Goal: Information Seeking & Learning: Learn about a topic

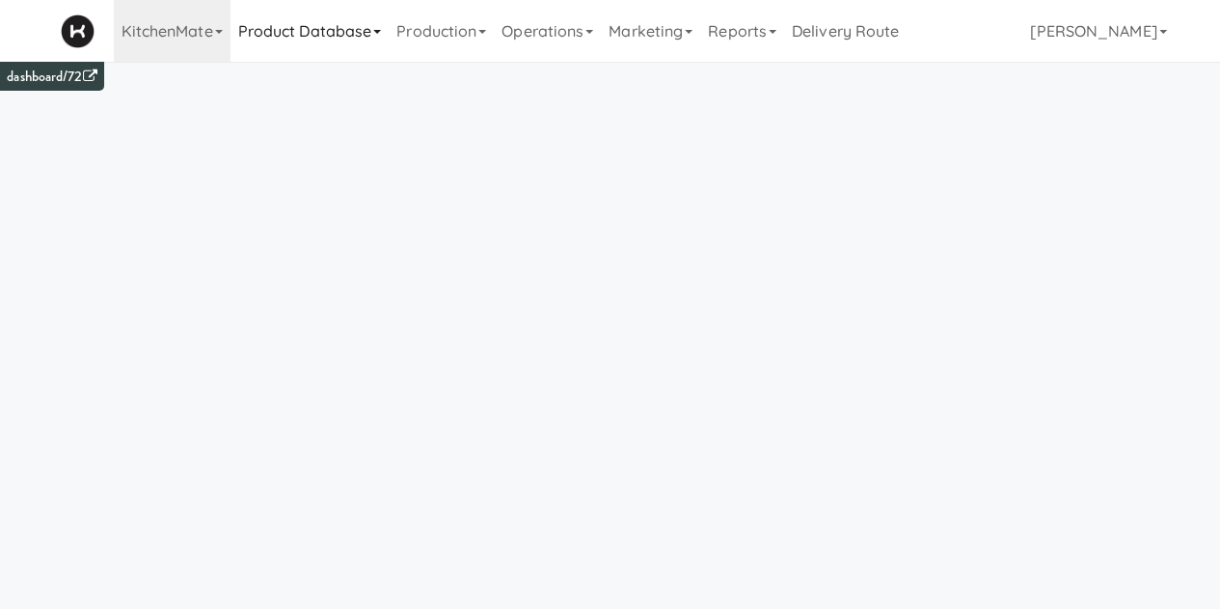
click at [318, 22] on link "Product Database" at bounding box center [310, 31] width 159 height 62
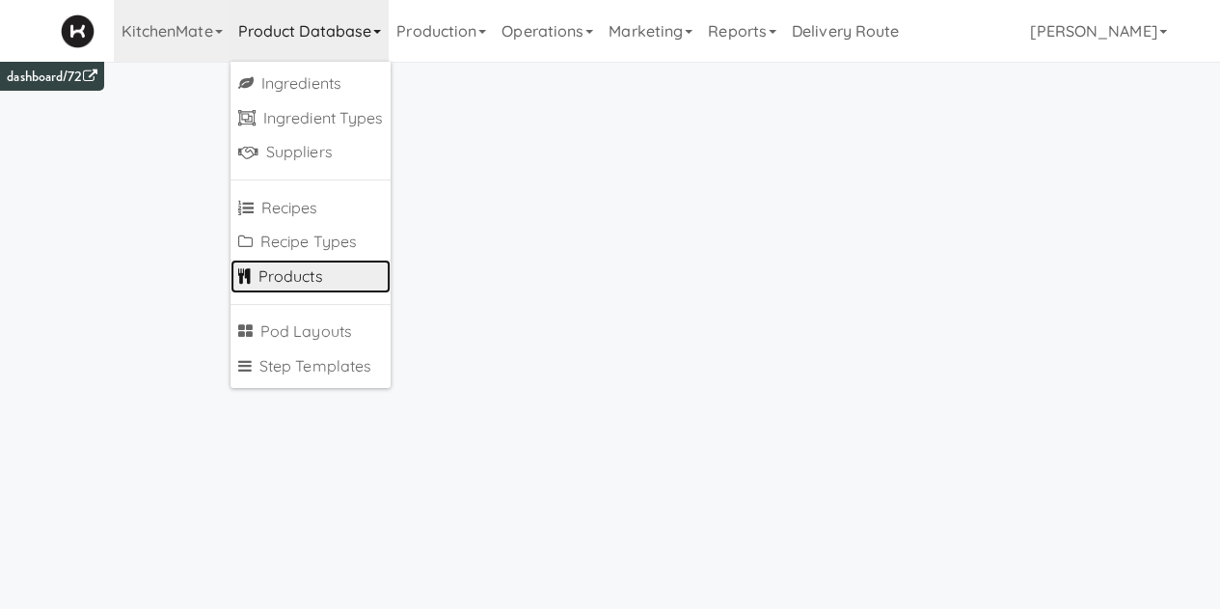
click at [303, 286] on link "Products" at bounding box center [311, 277] width 161 height 35
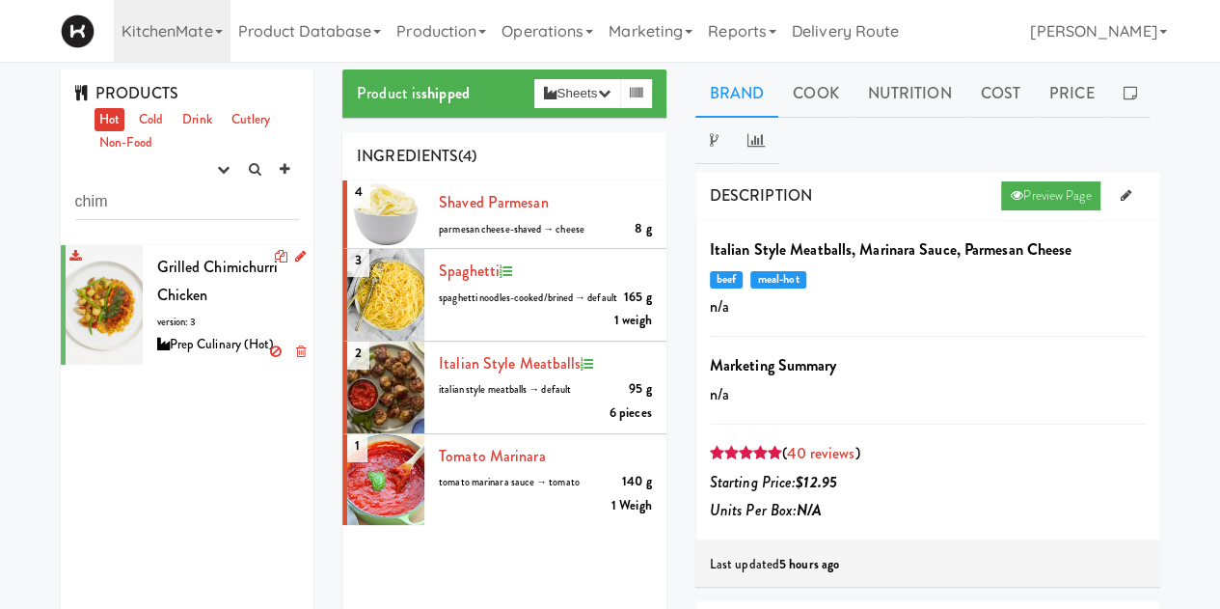
type input "chim"
click at [210, 296] on div "Grilled Chimichurri Chicken version: 3 Prep Culinary (Hot)" at bounding box center [228, 305] width 143 height 104
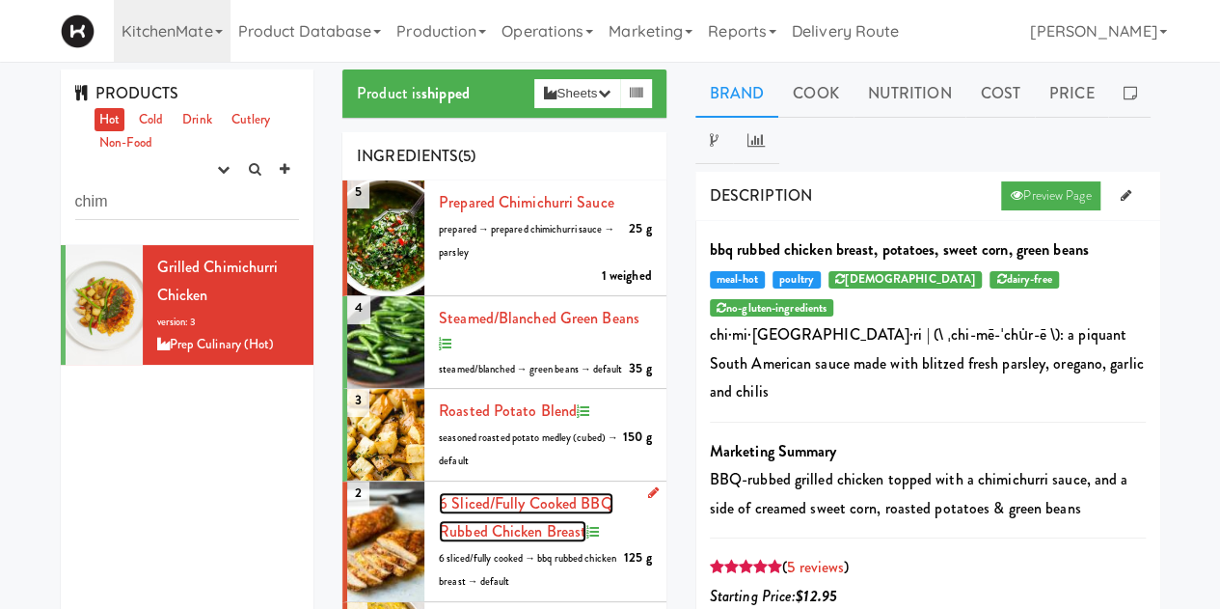
click at [504, 541] on span "6 sliced/fully cooked BBQ Rubbed Chicken Breast" at bounding box center [526, 517] width 175 height 51
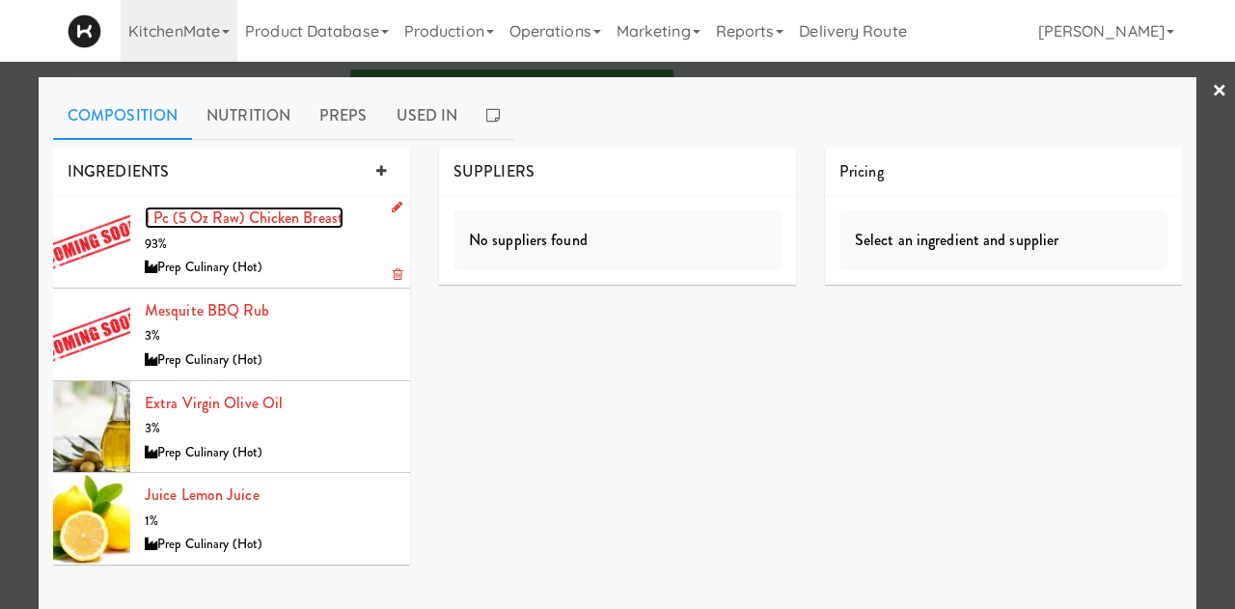
click at [192, 216] on link "1 pc (5 oz raw) Chicken Breast" at bounding box center [244, 217] width 199 height 22
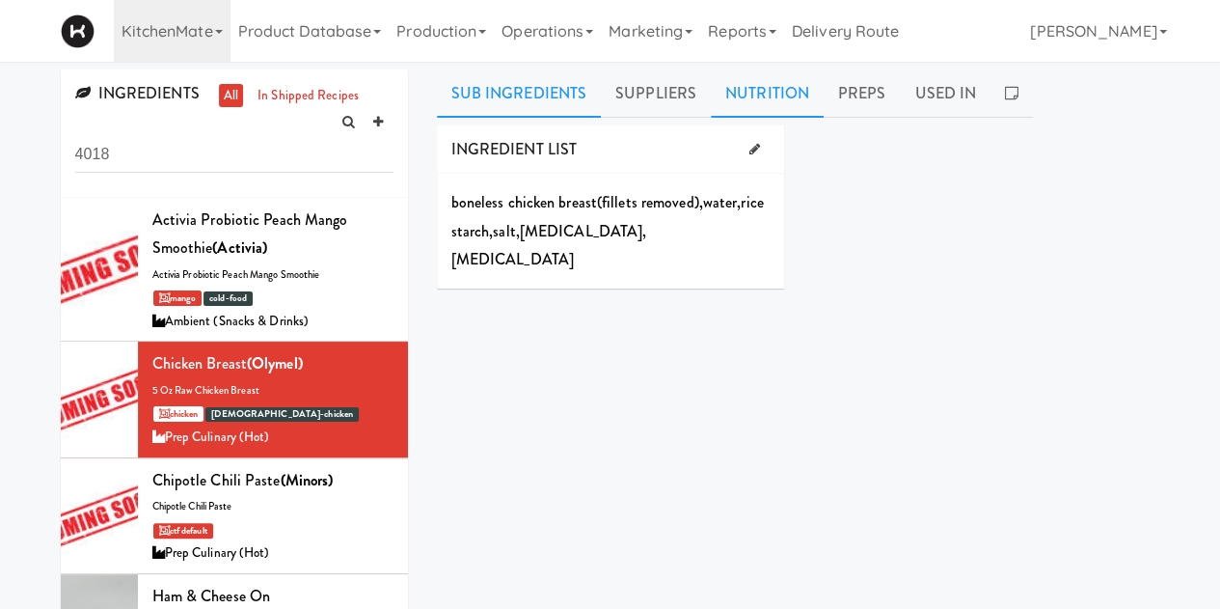
click at [757, 92] on link "Nutrition" at bounding box center [767, 93] width 113 height 48
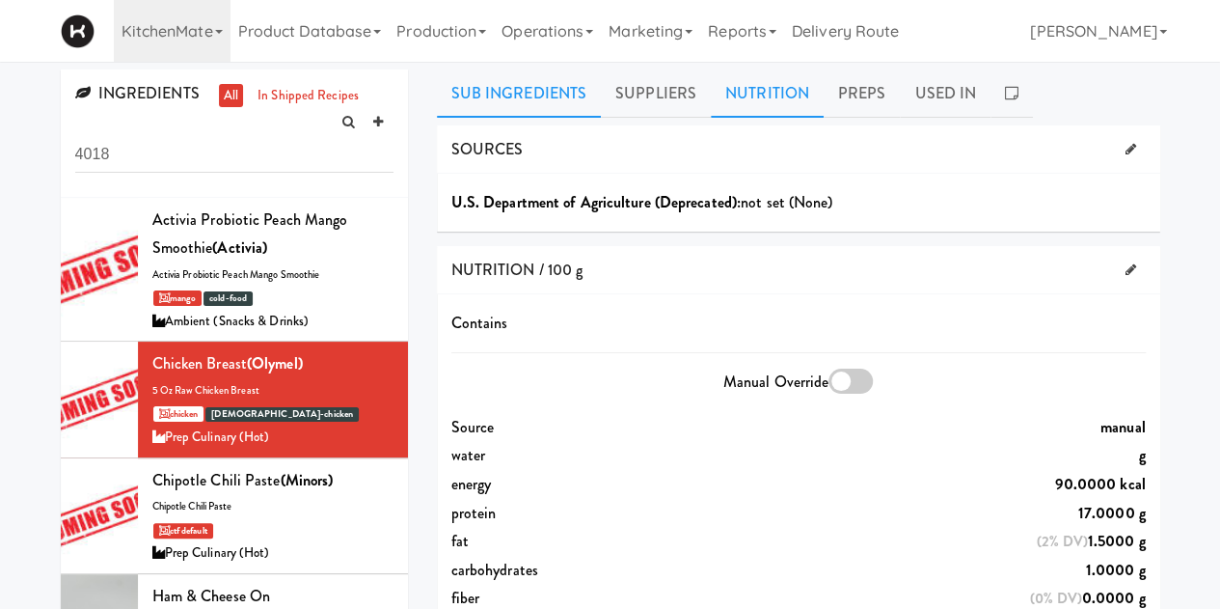
click at [525, 100] on link "Sub Ingredients" at bounding box center [519, 93] width 165 height 48
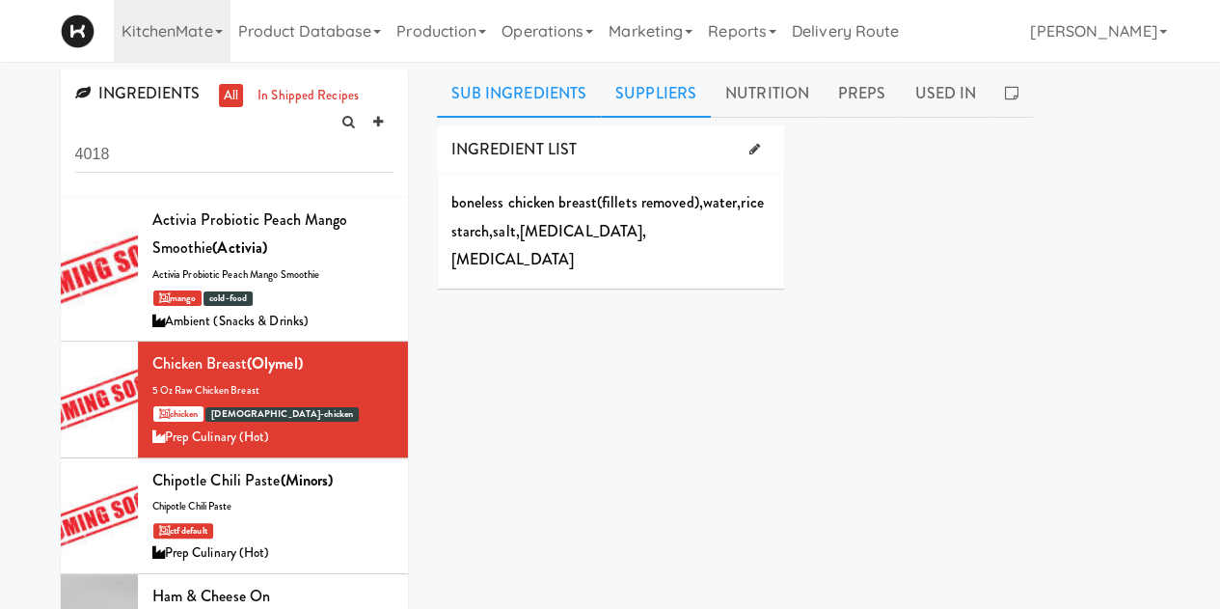
click at [654, 94] on link "Suppliers" at bounding box center [656, 93] width 110 height 48
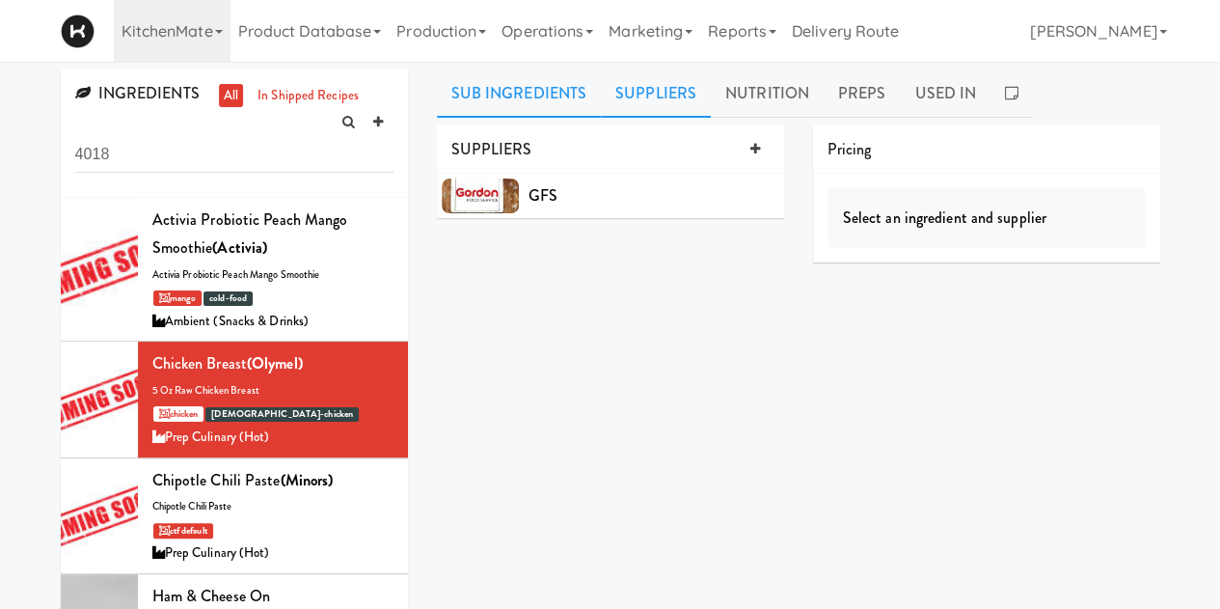
click at [457, 86] on link "Sub Ingredients" at bounding box center [519, 93] width 165 height 48
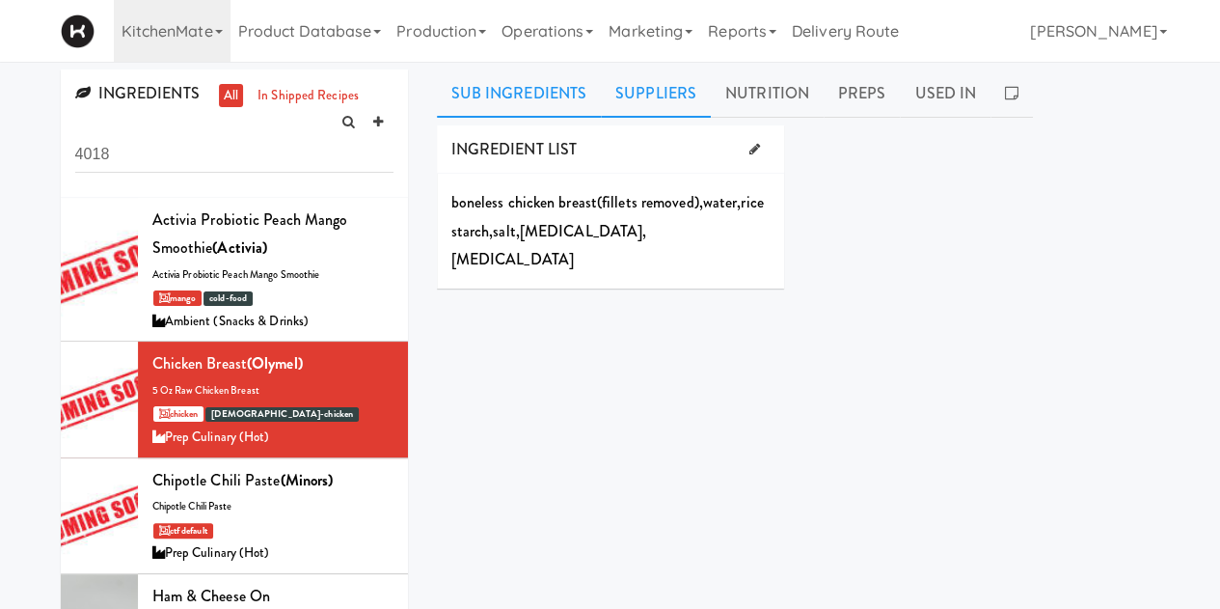
click at [650, 84] on link "Suppliers" at bounding box center [656, 93] width 110 height 48
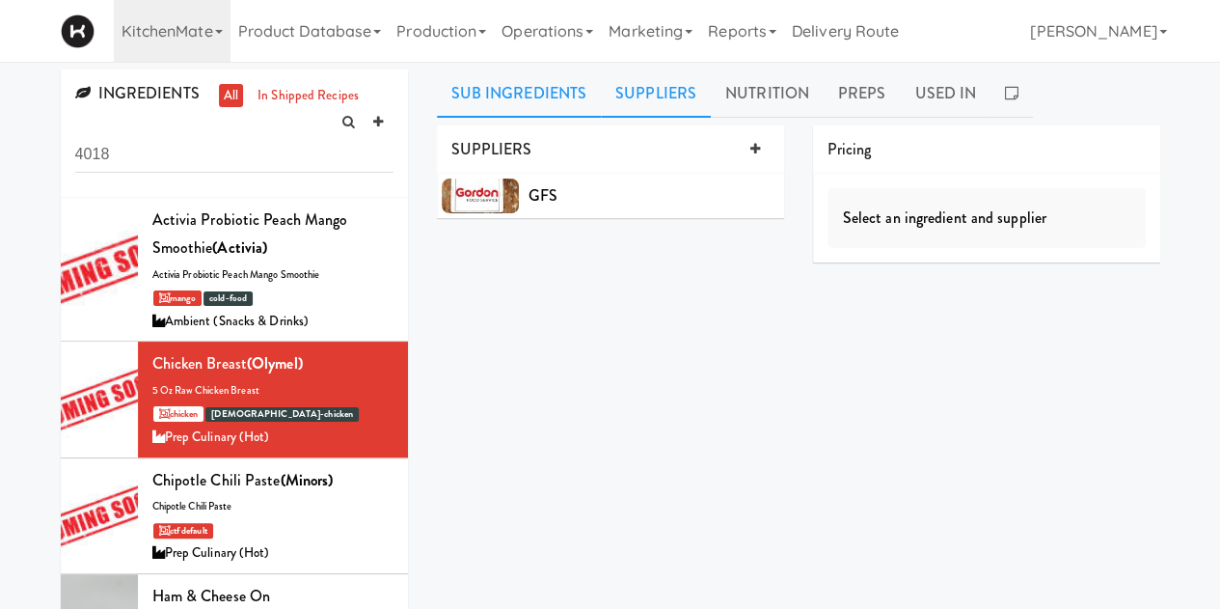
click at [529, 108] on link "Sub Ingredients" at bounding box center [519, 93] width 165 height 48
